Goal: Task Accomplishment & Management: Manage account settings

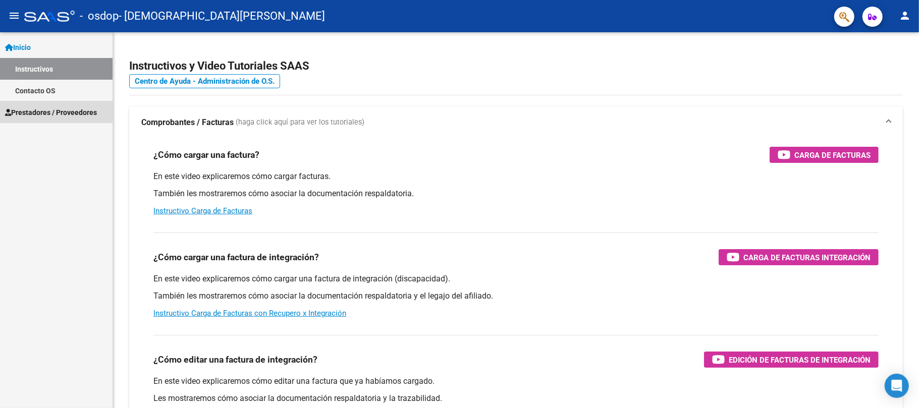
click at [44, 109] on span "Prestadores / Proveedores" at bounding box center [51, 112] width 92 height 11
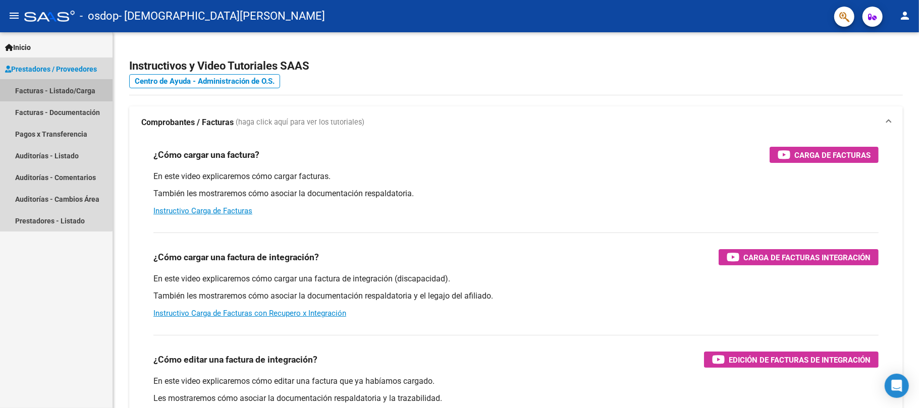
click at [44, 94] on link "Facturas - Listado/Carga" at bounding box center [56, 91] width 113 height 22
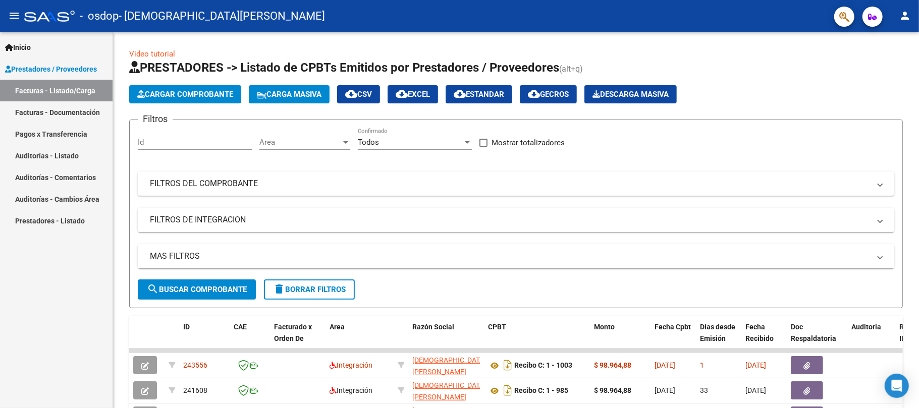
drag, startPoint x: 918, startPoint y: 234, endPoint x: 918, endPoint y: 261, distance: 26.7
click at [918, 261] on div at bounding box center [918, 204] width 1 height 408
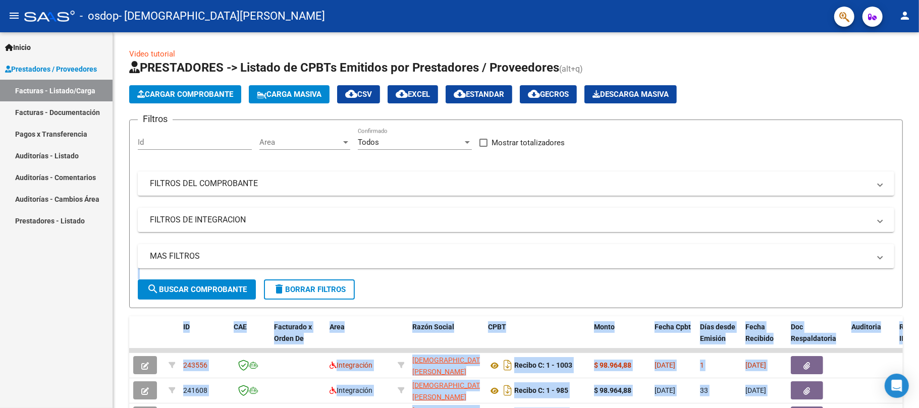
drag, startPoint x: 915, startPoint y: 241, endPoint x: 918, endPoint y: 297, distance: 56.6
click at [918, 297] on html "menu - osdop - BENEDETTI LUISINA NATALIA person Inicio Instructivos Contacto OS…" at bounding box center [459, 204] width 919 height 408
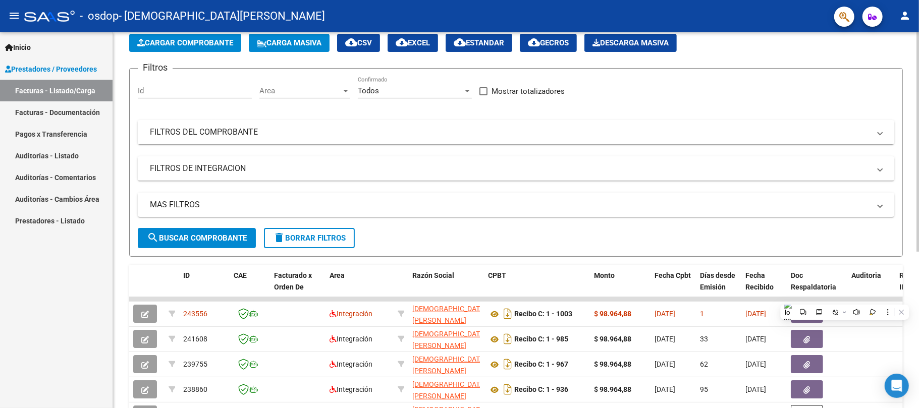
click at [917, 273] on div at bounding box center [917, 173] width 3 height 219
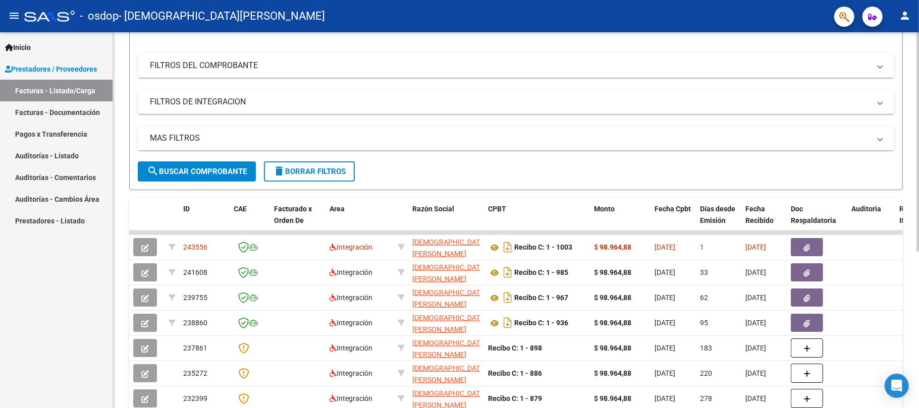
click at [918, 313] on html "menu - osdop - BENEDETTI LUISINA NATALIA person Inicio Instructivos Contacto OS…" at bounding box center [459, 204] width 919 height 408
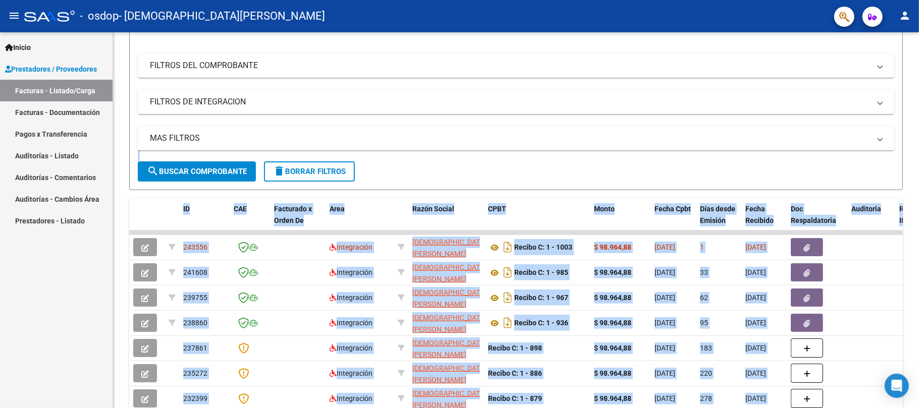
scroll to position [120, 0]
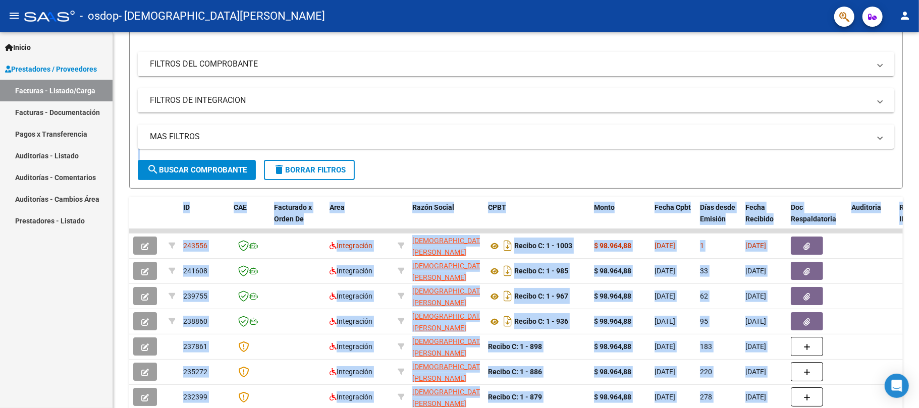
drag, startPoint x: 918, startPoint y: 313, endPoint x: 918, endPoint y: 362, distance: 48.9
click at [918, 362] on div at bounding box center [918, 204] width 1 height 408
click at [760, 174] on form "Filtros Id Area Area Todos Confirmado Mostrar totalizadores FILTROS DEL COMPROB…" at bounding box center [515, 94] width 773 height 189
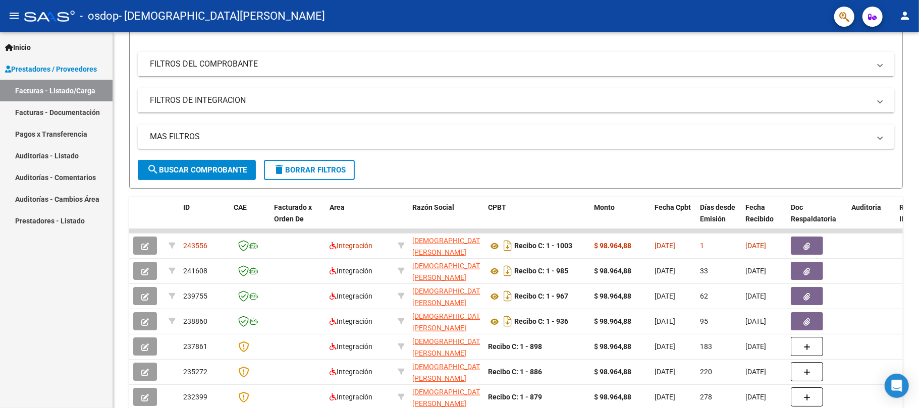
drag, startPoint x: 918, startPoint y: 297, endPoint x: 918, endPoint y: 362, distance: 65.1
click at [918, 362] on div at bounding box center [918, 204] width 1 height 408
click at [915, 325] on div "Video tutorial PRESTADORES -> Listado de CPBTs Emitidos por Prestadores / Prove…" at bounding box center [516, 230] width 806 height 634
drag, startPoint x: 918, startPoint y: 316, endPoint x: 918, endPoint y: 349, distance: 33.3
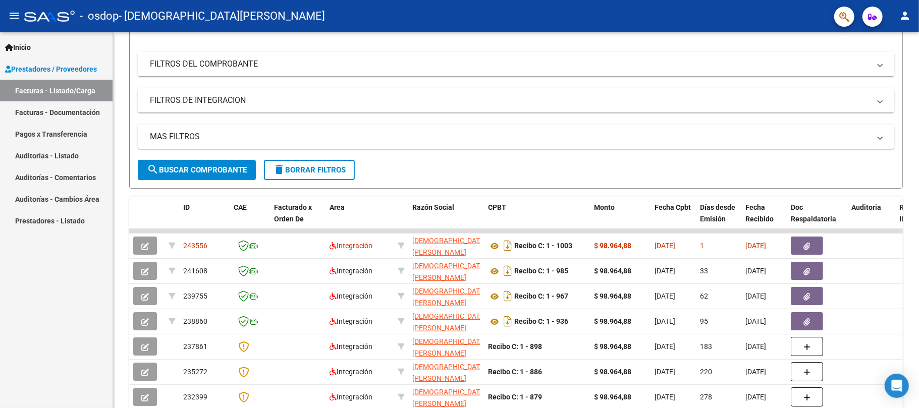
click at [918, 349] on div at bounding box center [918, 204] width 1 height 408
click at [918, 367] on div at bounding box center [918, 204] width 1 height 408
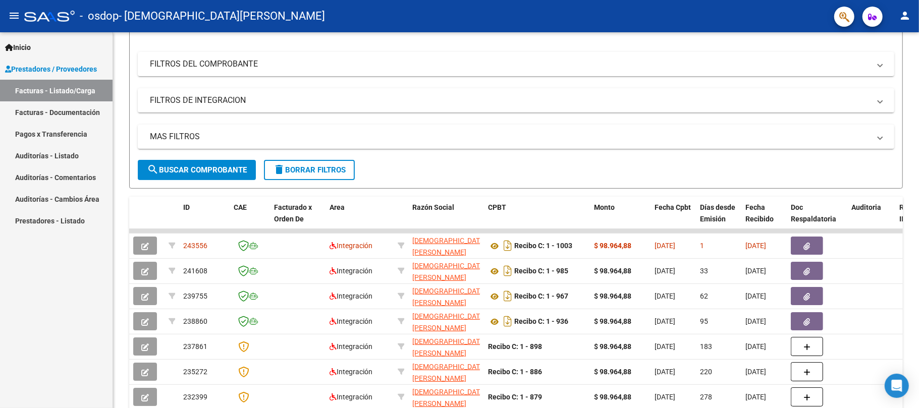
click at [918, 367] on div at bounding box center [918, 204] width 1 height 408
drag, startPoint x: 918, startPoint y: 303, endPoint x: 918, endPoint y: 378, distance: 74.7
click at [918, 378] on div at bounding box center [918, 204] width 1 height 408
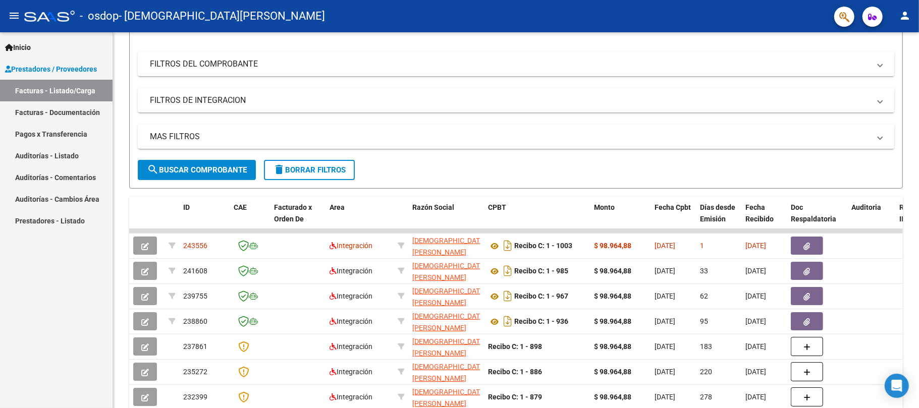
click at [918, 378] on div at bounding box center [918, 204] width 1 height 408
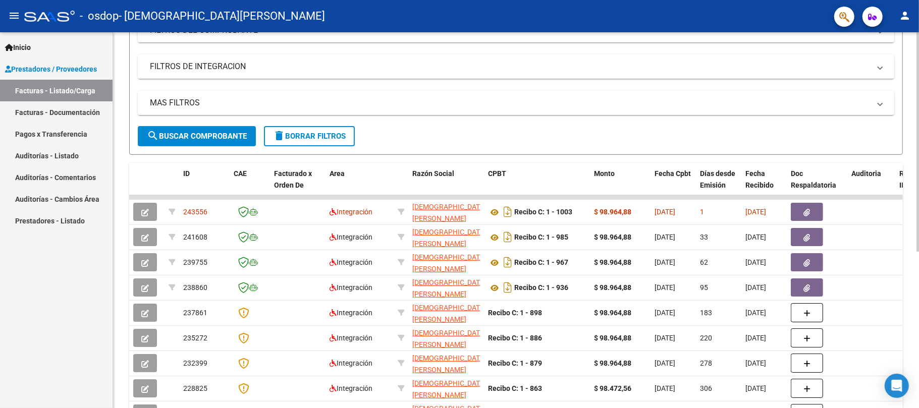
click at [918, 318] on html "menu - osdop - BENEDETTI LUISINA NATALIA person Inicio Instructivos Contacto OS…" at bounding box center [459, 204] width 919 height 408
click at [662, 195] on datatable-body-cell at bounding box center [672, 197] width 45 height 4
click at [160, 198] on datatable-body-cell at bounding box center [146, 197] width 35 height 4
drag, startPoint x: 918, startPoint y: 260, endPoint x: 918, endPoint y: 381, distance: 121.1
click at [918, 381] on div at bounding box center [918, 204] width 1 height 408
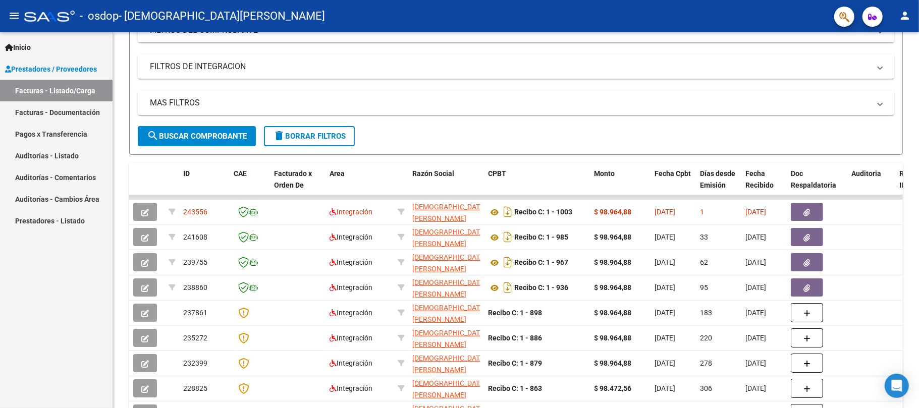
click at [918, 368] on div at bounding box center [918, 204] width 1 height 408
click at [914, 346] on div "Video tutorial PRESTADORES -> Listado de CPBTs Emitidos por Prestadores / Prove…" at bounding box center [516, 196] width 806 height 634
click at [917, 351] on div at bounding box center [917, 220] width 3 height 376
click at [917, 345] on div at bounding box center [917, 234] width 3 height 219
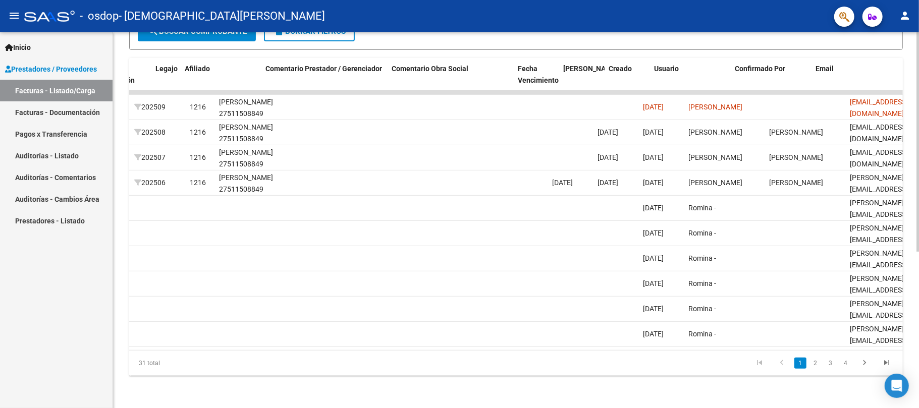
scroll to position [0, 1353]
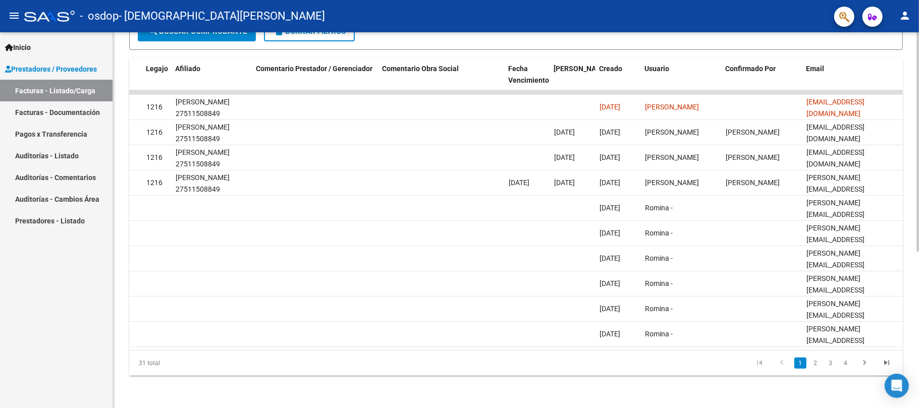
drag, startPoint x: 918, startPoint y: 354, endPoint x: 909, endPoint y: 254, distance: 99.9
click at [909, 254] on html "menu - osdop - BENEDETTI LUISINA NATALIA person Inicio Instructivos Contacto OS…" at bounding box center [459, 204] width 919 height 408
drag, startPoint x: 918, startPoint y: 272, endPoint x: 913, endPoint y: 194, distance: 78.9
click at [913, 194] on html "menu - osdop - BENEDETTI LUISINA NATALIA person Inicio Instructivos Contacto OS…" at bounding box center [459, 204] width 919 height 408
drag, startPoint x: 918, startPoint y: 189, endPoint x: 918, endPoint y: 159, distance: 29.3
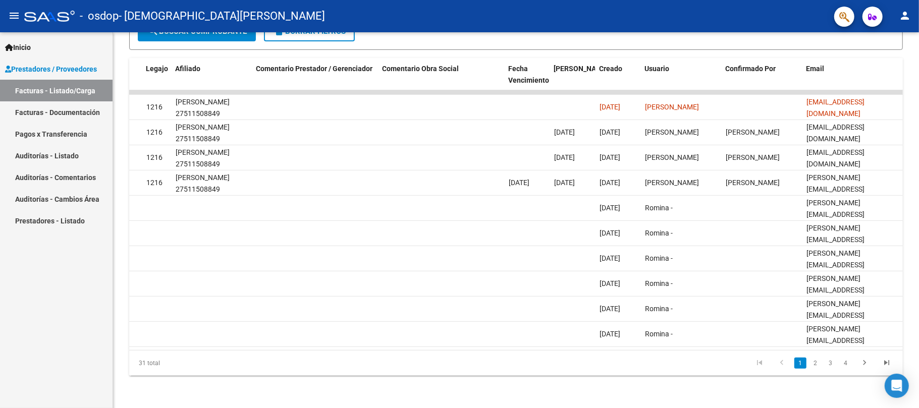
click at [918, 159] on div at bounding box center [918, 204] width 1 height 408
click at [905, 11] on mat-icon "person" at bounding box center [905, 16] width 12 height 12
click at [882, 65] on button "exit_to_app Salir" at bounding box center [884, 66] width 62 height 24
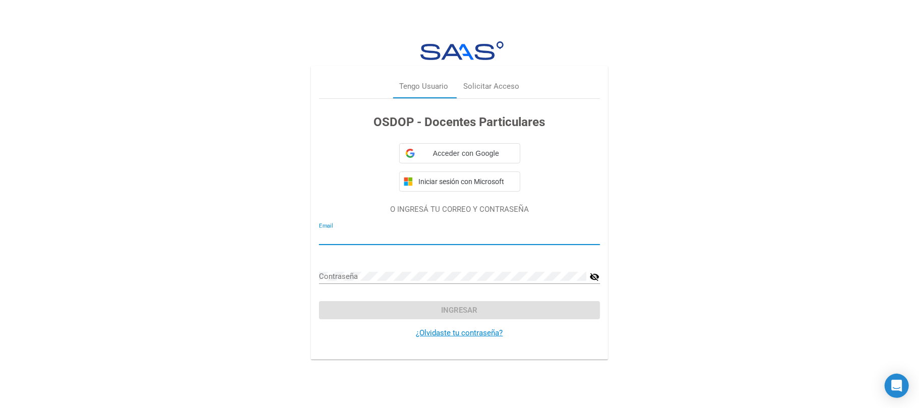
type input "[EMAIL_ADDRESS][DOMAIN_NAME]"
